Goal: Check status: Check status

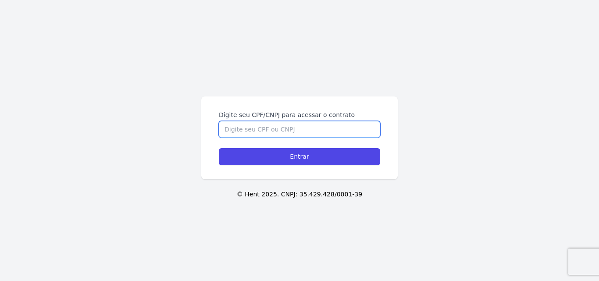
click at [291, 130] on input "Digite seu CPF/CNPJ para acessar o contrato" at bounding box center [299, 129] width 161 height 17
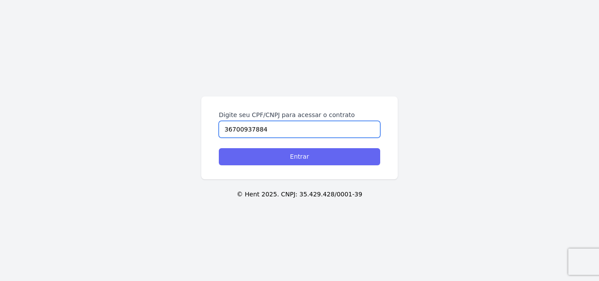
type input "36700937884"
click at [297, 157] on input "Entrar" at bounding box center [299, 156] width 161 height 17
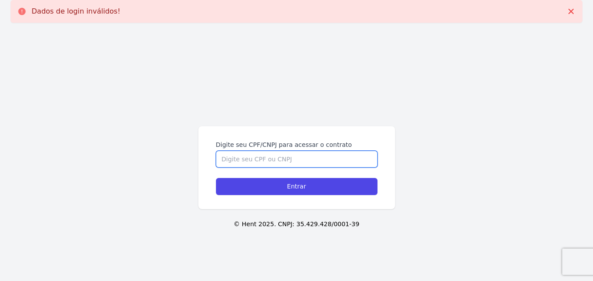
click at [287, 157] on input "Digite seu CPF/CNPJ para acessar o contrato" at bounding box center [296, 159] width 161 height 17
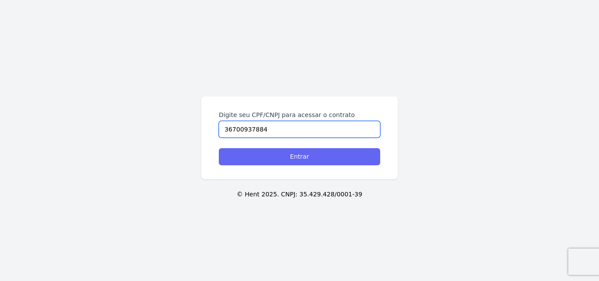
type input "36700937884"
click at [288, 158] on input "Entrar" at bounding box center [299, 156] width 161 height 17
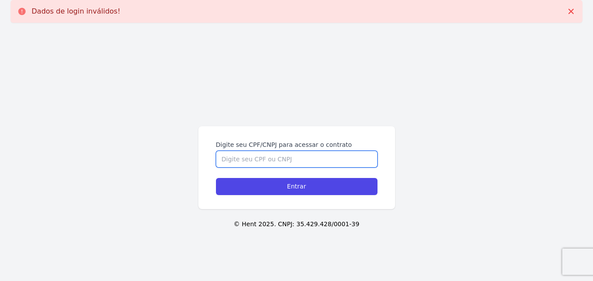
click at [277, 159] on input "Digite seu CPF/CNPJ para acessar o contrato" at bounding box center [296, 159] width 161 height 17
